Goal: Task Accomplishment & Management: Use online tool/utility

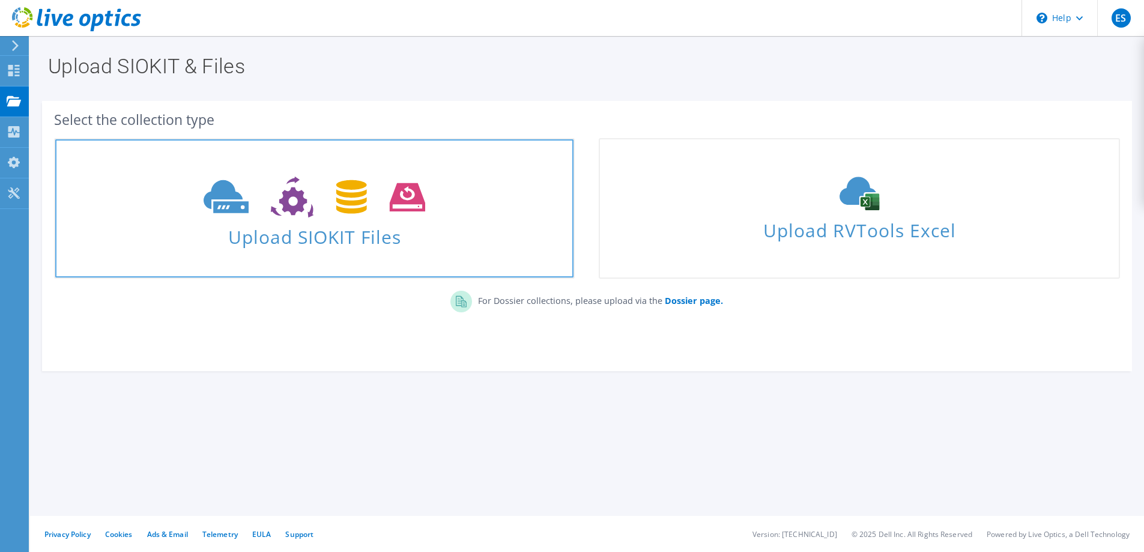
click at [332, 242] on span "Upload SIOKIT Files" at bounding box center [314, 233] width 518 height 26
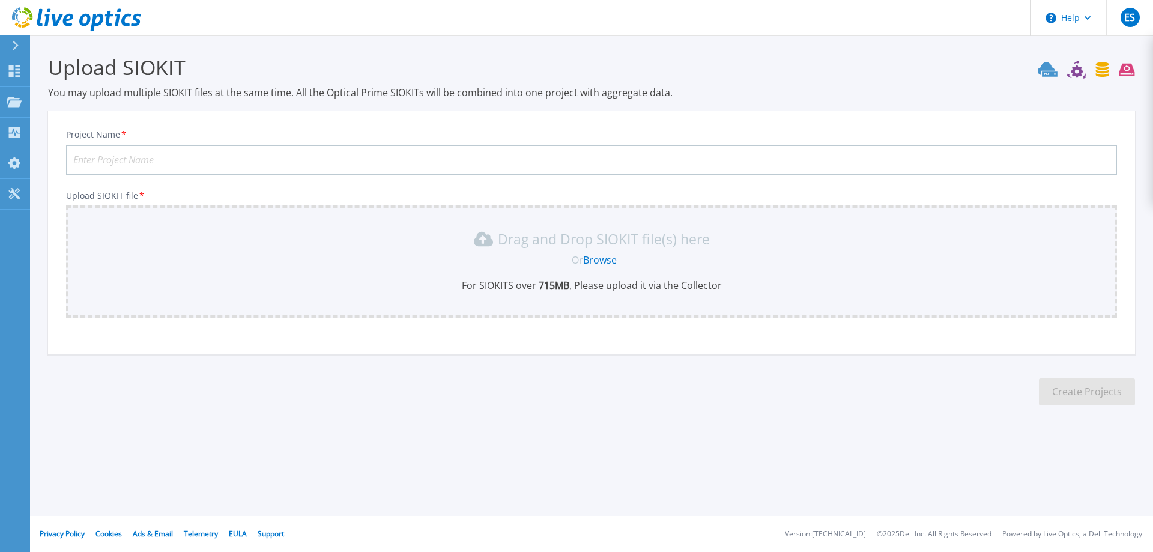
click at [302, 151] on input "Project Name *" at bounding box center [591, 160] width 1051 height 30
